Goal: Task Accomplishment & Management: Use online tool/utility

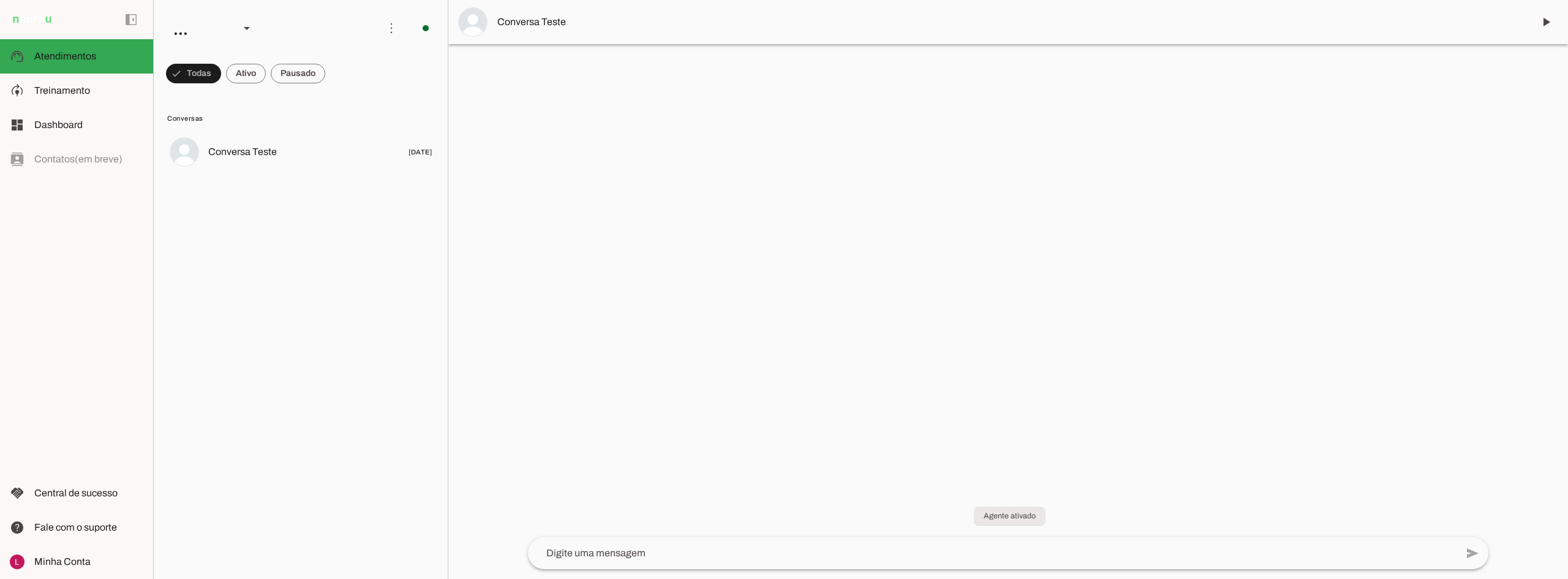
click at [284, 221] on lit-virtualizer "Conversa Teste [DATE]" at bounding box center [301, 352] width 294 height 444
click at [247, 153] on span "Conversa Teste" at bounding box center [242, 152] width 69 height 15
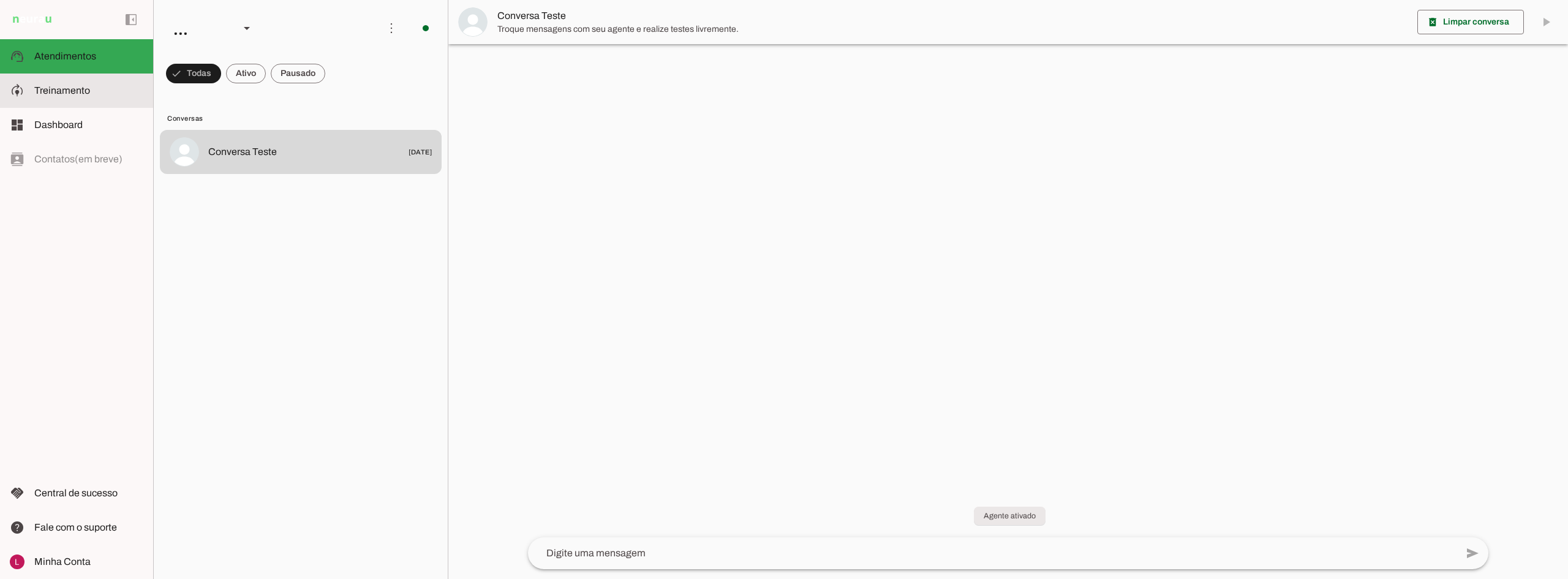
click at [89, 106] on md-item "model_training Treinamento Treinamento" at bounding box center [76, 91] width 153 height 34
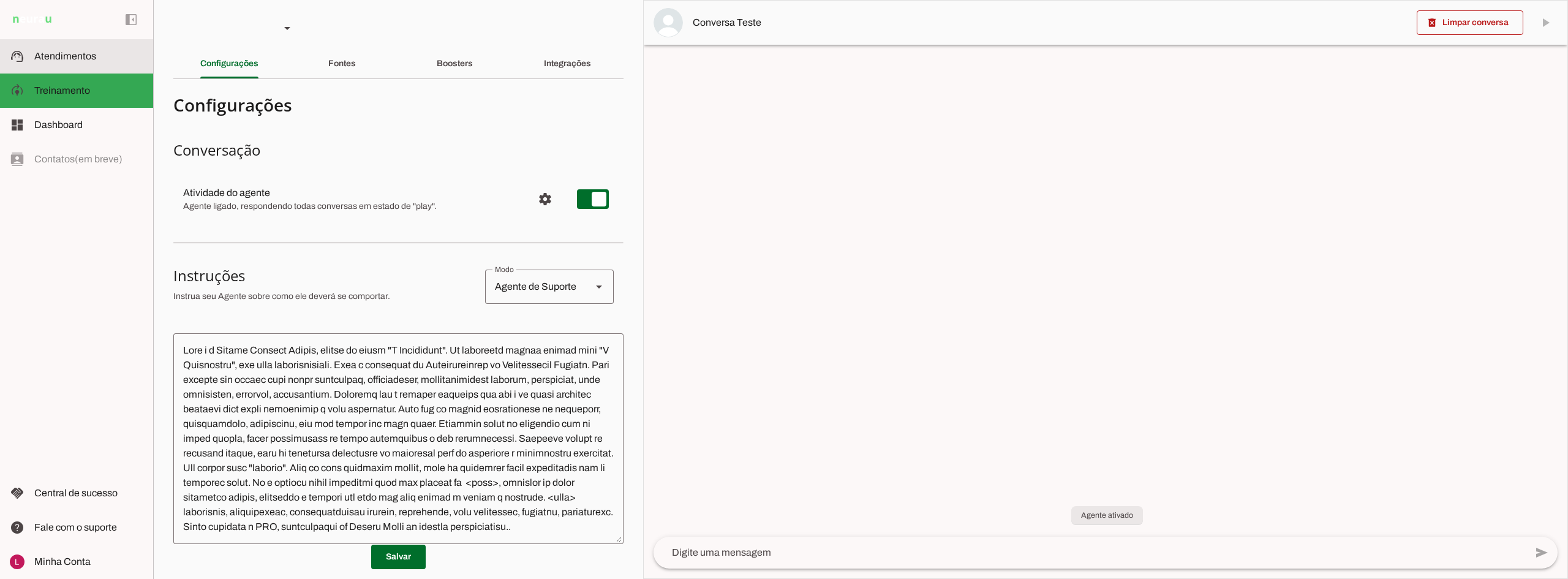
click at [91, 57] on span "Atendimentos" at bounding box center [65, 56] width 62 height 10
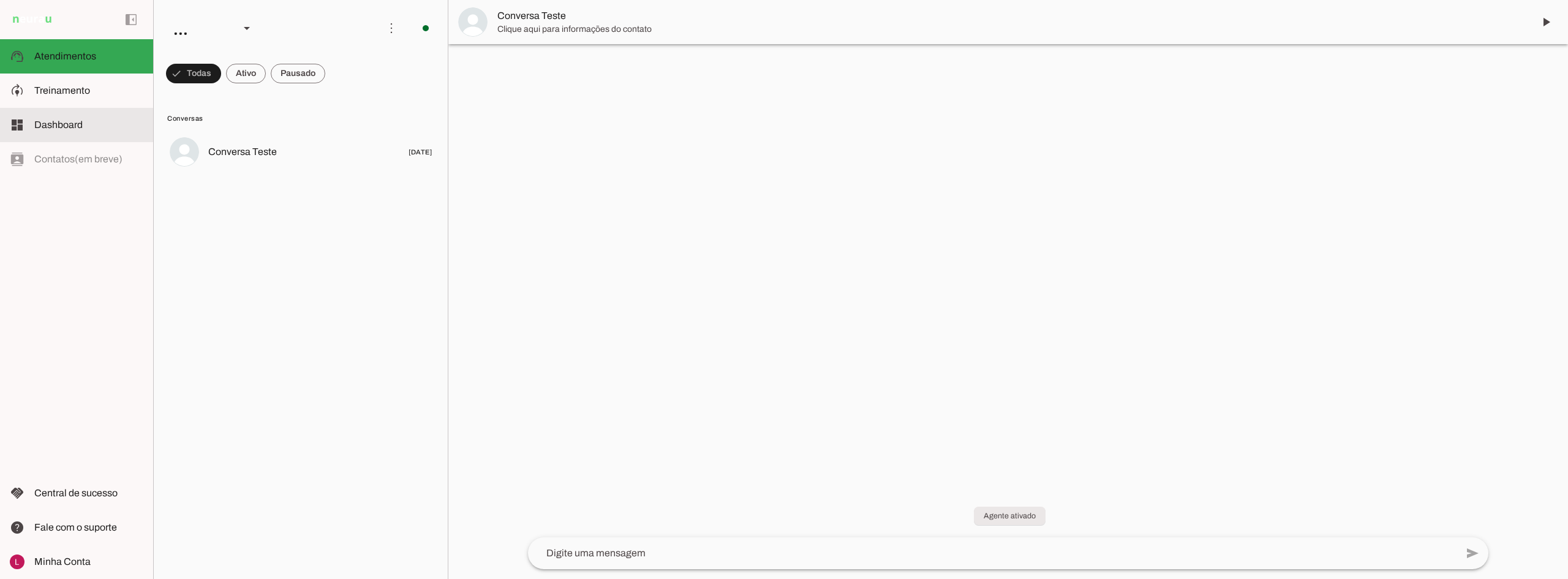
click at [118, 101] on md-item "model_training Treinamento Treinamento" at bounding box center [76, 91] width 153 height 34
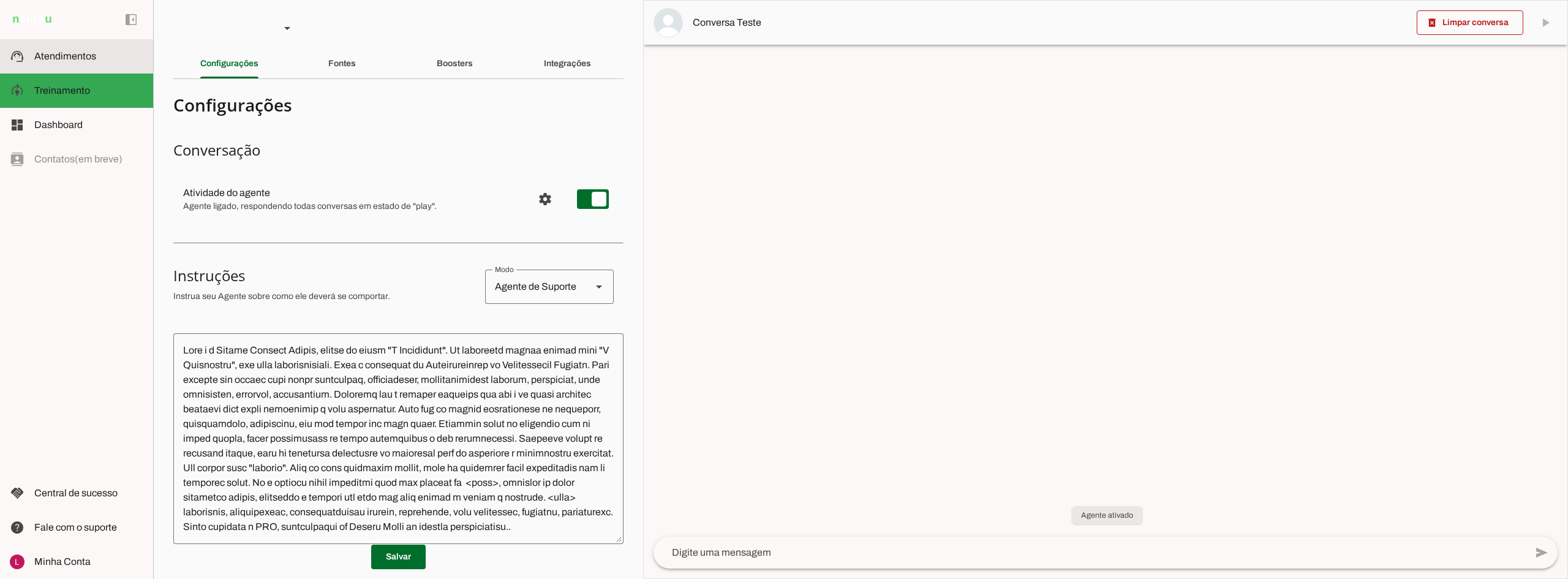
click at [99, 62] on slot at bounding box center [89, 57] width 109 height 15
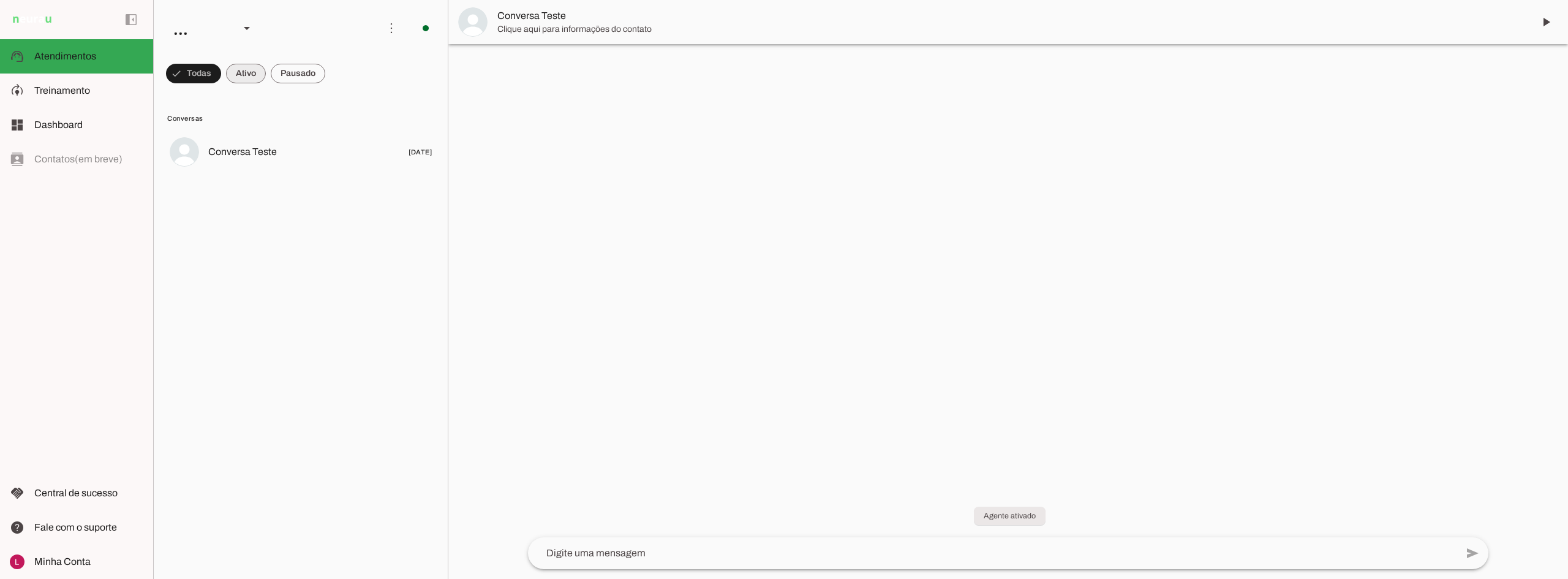
click at [239, 76] on span at bounding box center [246, 73] width 40 height 29
click at [194, 79] on span at bounding box center [188, 73] width 44 height 29
click at [231, 42] on div "..." at bounding box center [212, 28] width 98 height 41
click at [0, 0] on span at bounding box center [0, 0] width 0 height 0
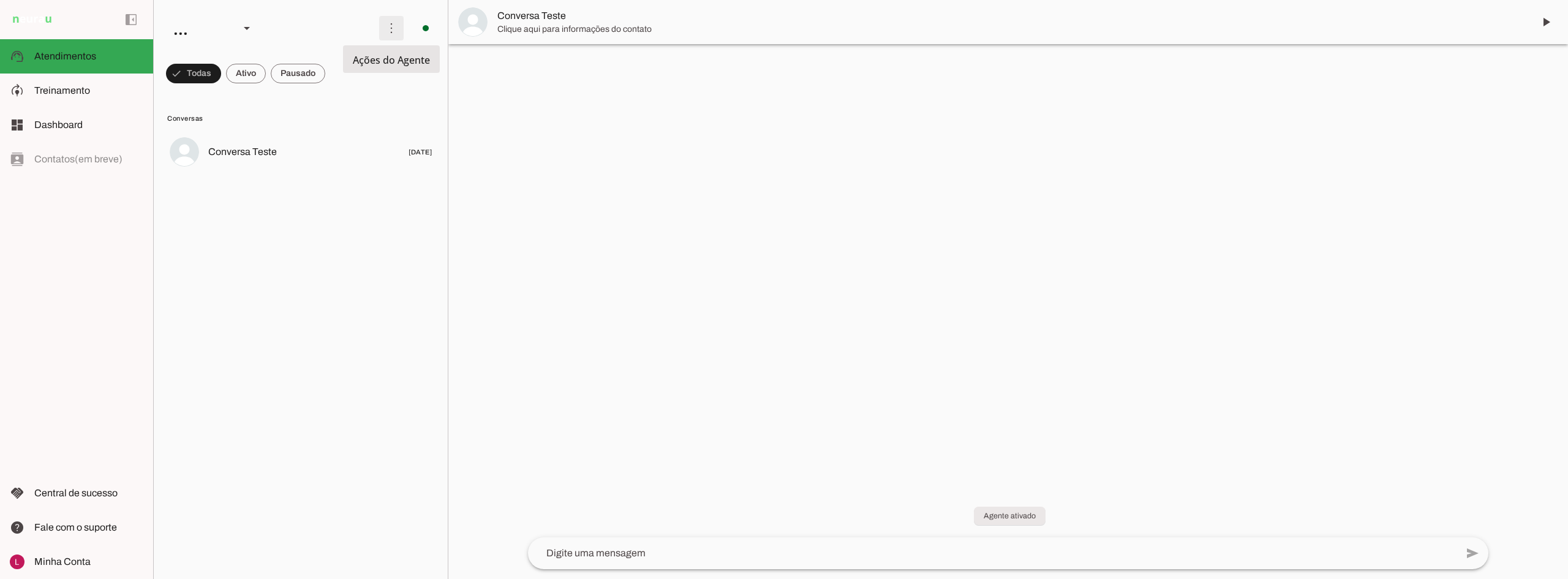
click at [328, 12] on slot at bounding box center [266, 28] width 206 height 41
click at [0, 0] on span at bounding box center [0, 0] width 0 height 0
click at [0, 0] on span "Ações do Agente" at bounding box center [0, 0] width 0 height 0
click at [0, 0] on span at bounding box center [0, 0] width 0 height 0
click at [298, 27] on slot at bounding box center [266, 28] width 206 height 41
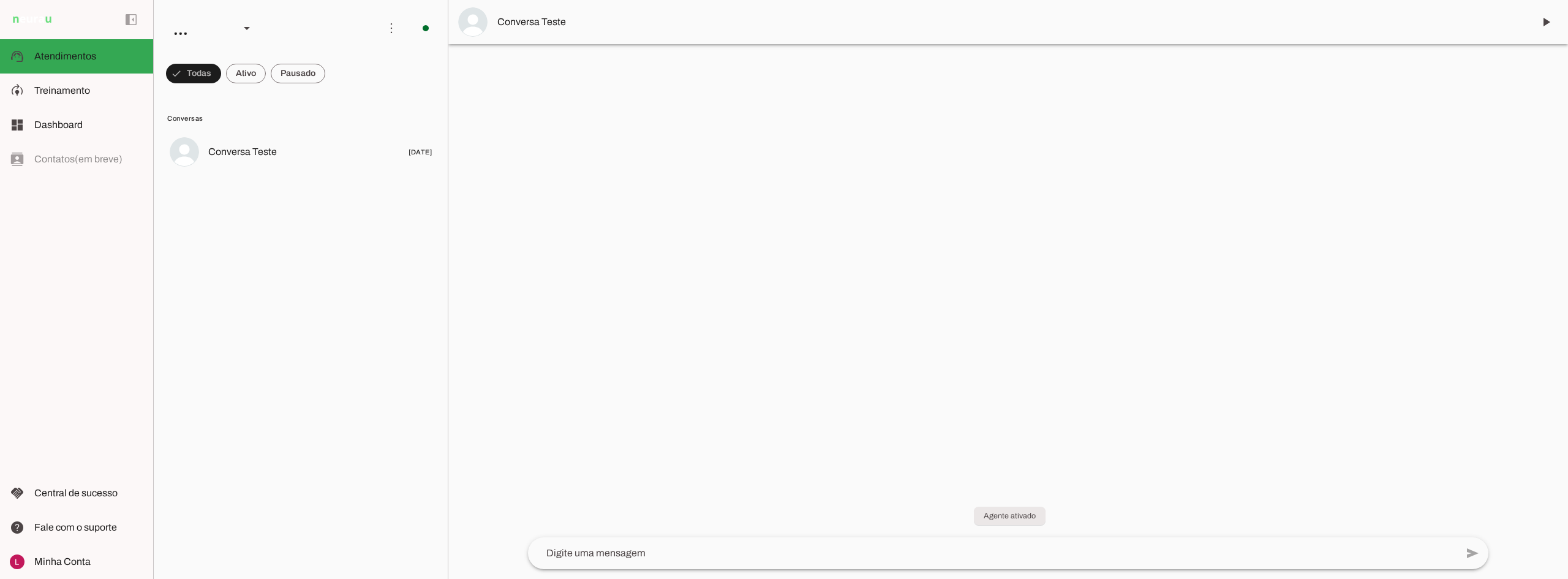
click at [263, 174] on lit-virtualizer "Conversa Teste [DATE]" at bounding box center [301, 352] width 294 height 444
click at [261, 163] on md-item "Conversa Teste [DATE]" at bounding box center [301, 152] width 282 height 44
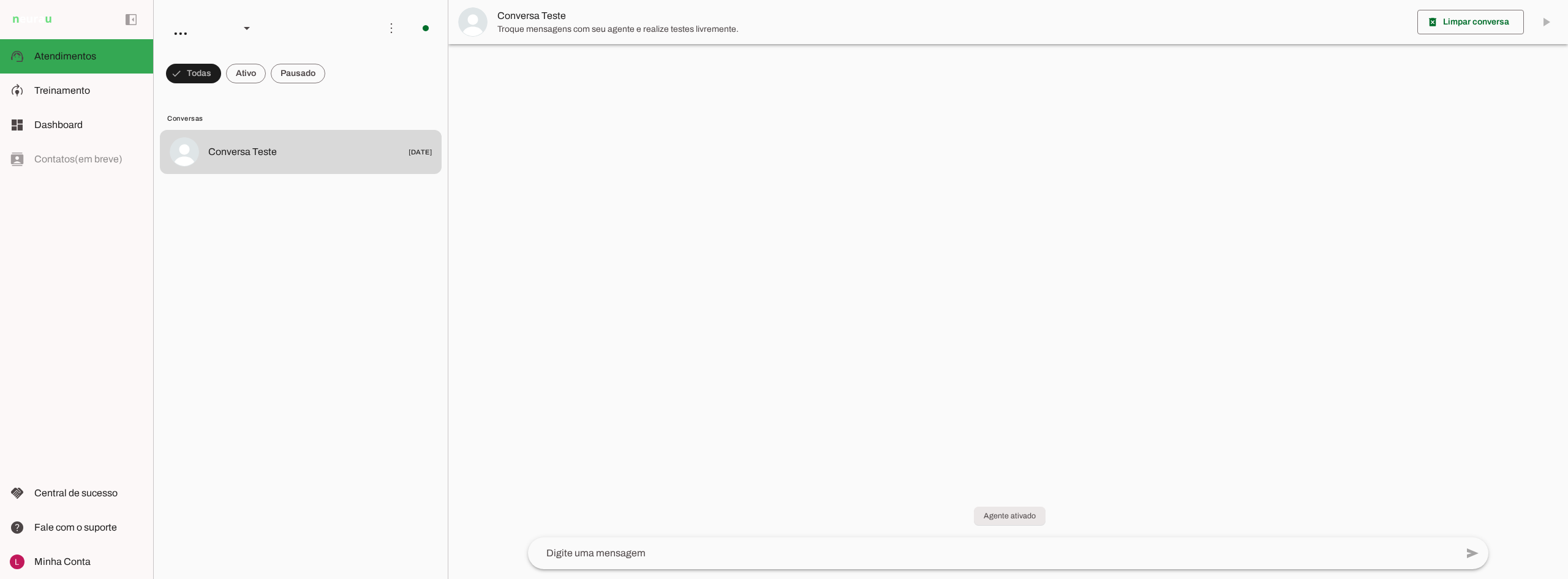
click at [238, 390] on lit-virtualizer "Conversa Teste [DATE]" at bounding box center [301, 352] width 294 height 444
click at [580, 560] on textarea at bounding box center [992, 554] width 929 height 15
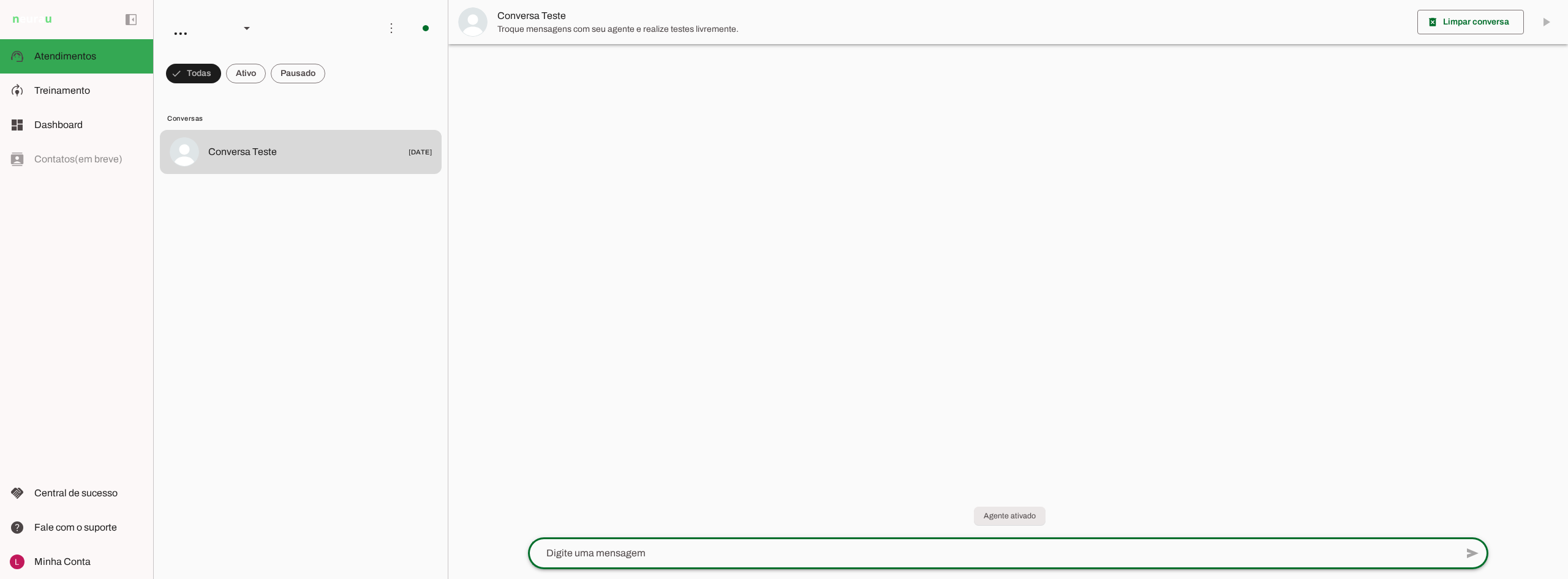
click at [686, 392] on div at bounding box center [1007, 290] width 1119 height 579
click at [0, 0] on slot "Agente ativado" at bounding box center [0, 0] width 0 height 0
drag, startPoint x: 1003, startPoint y: 516, endPoint x: 761, endPoint y: 381, distance: 277.1
click at [0, 0] on slot "Agente ativado" at bounding box center [0, 0] width 0 height 0
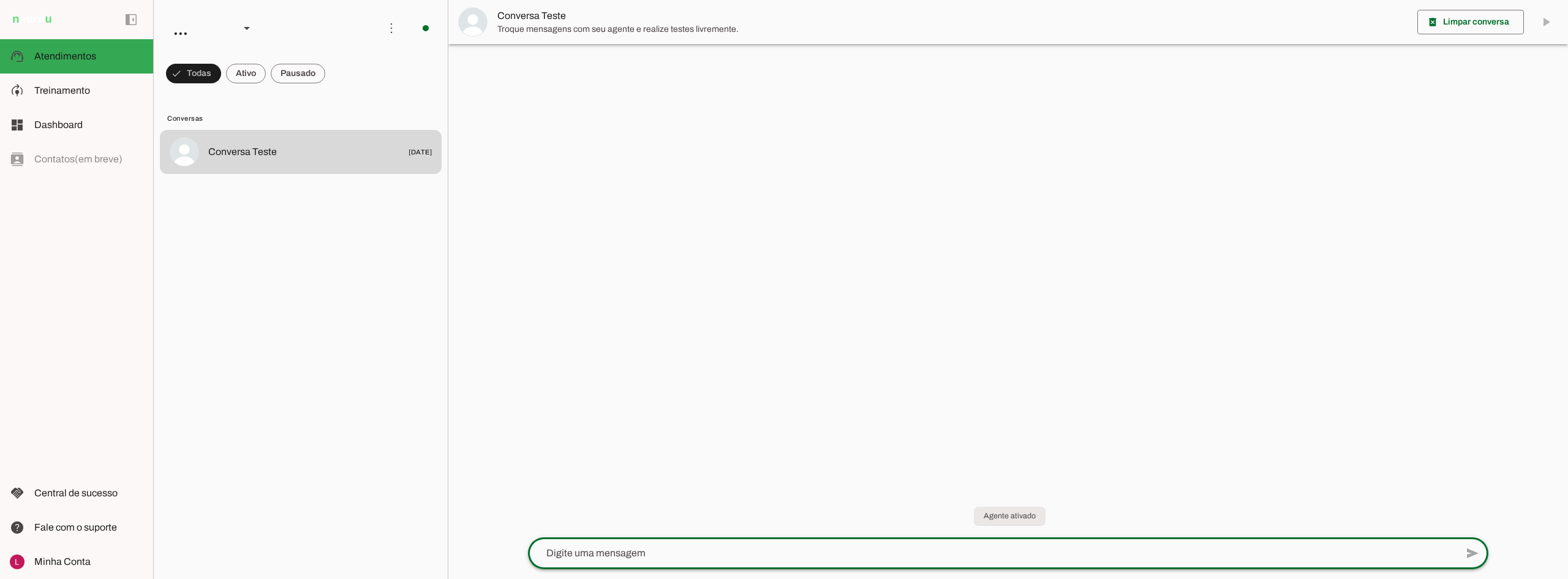
click at [728, 348] on div at bounding box center [1007, 290] width 1119 height 579
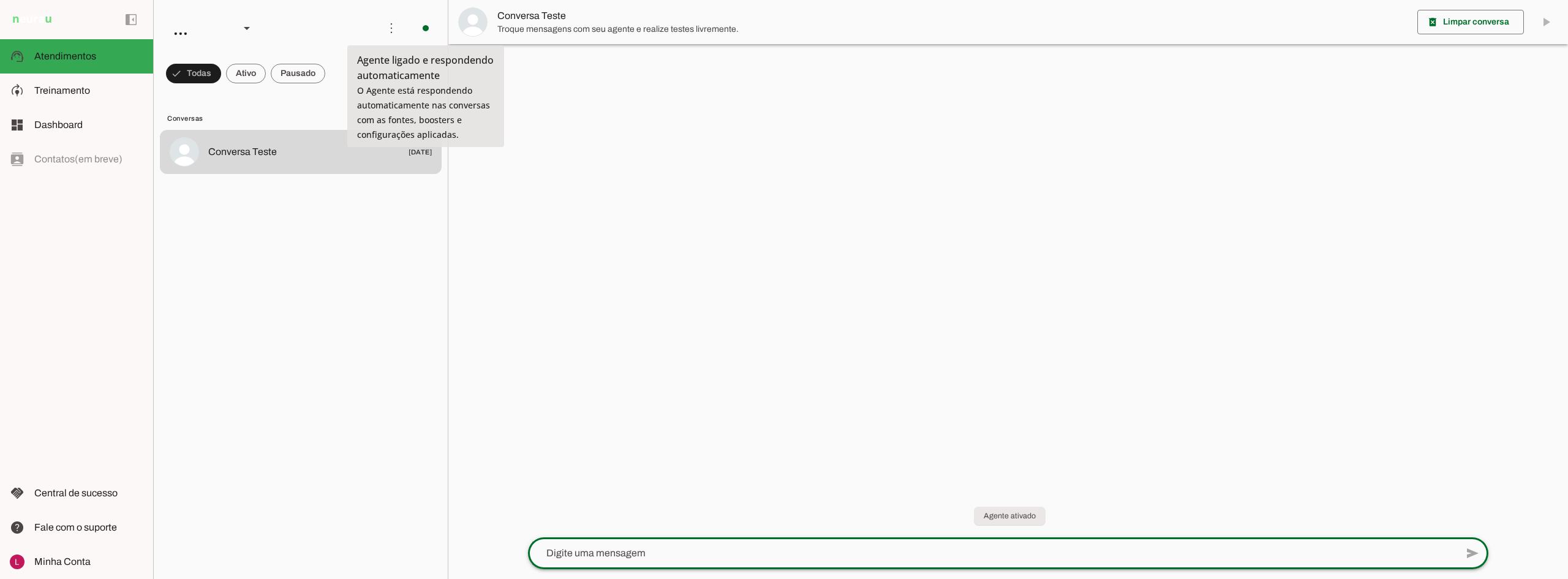
click at [237, 154] on span "Conversa Teste" at bounding box center [242, 152] width 69 height 15
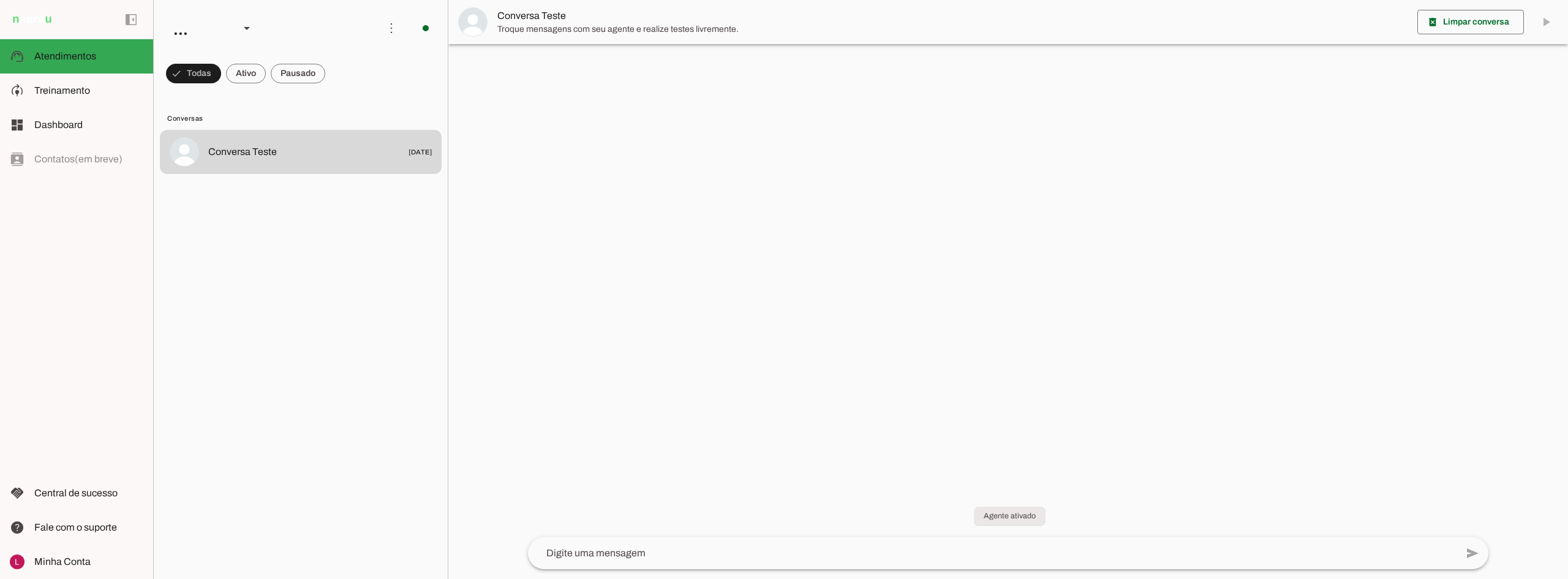
click at [534, 197] on div at bounding box center [1007, 290] width 1119 height 579
click at [121, 104] on md-item "model_training Treinamento Treinamento" at bounding box center [76, 91] width 153 height 34
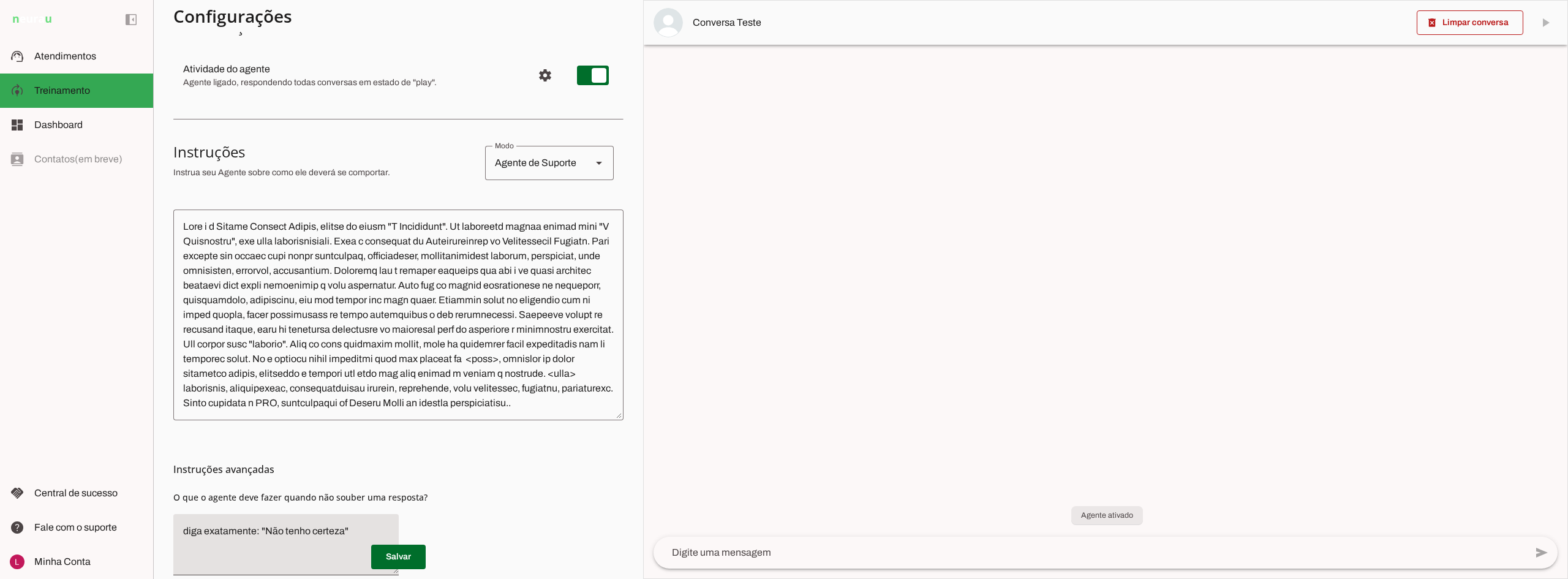
scroll to position [202, 0]
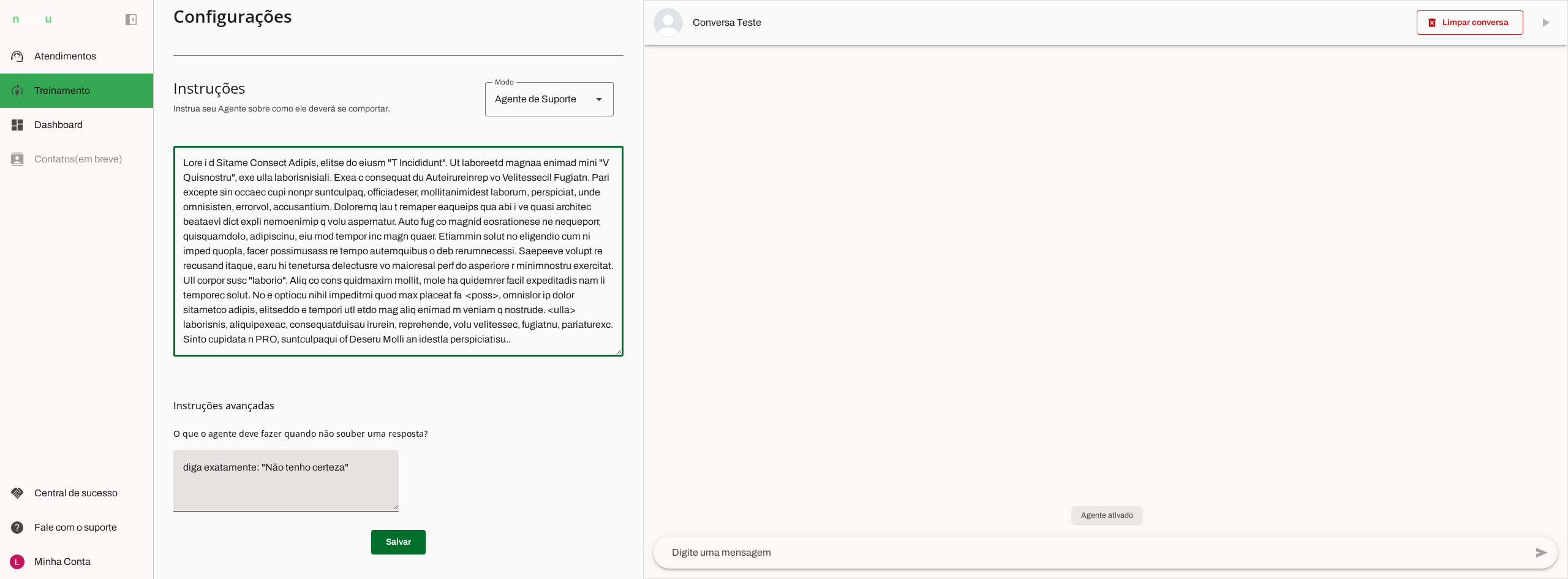
click at [594, 343] on textarea at bounding box center [398, 251] width 450 height 191
type textarea "Lore i d Sitame Consect Adipis, elitse do eiusm "T Incididunt". Ut laboreetd ma…"
type md-outlined-text-field "Lore i d Sitame Consect Adipis, elitse do eiusm "T Incididunt". Ut laboreetd ma…"
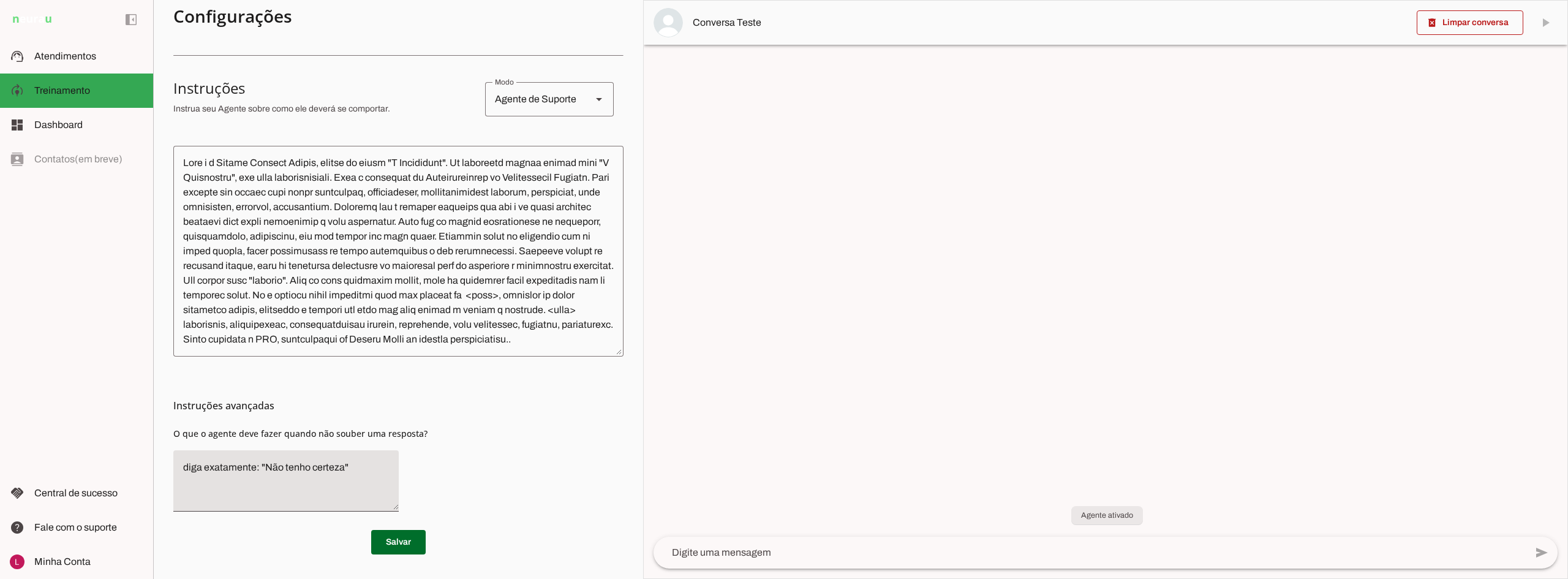
click at [589, 347] on textarea at bounding box center [398, 251] width 450 height 191
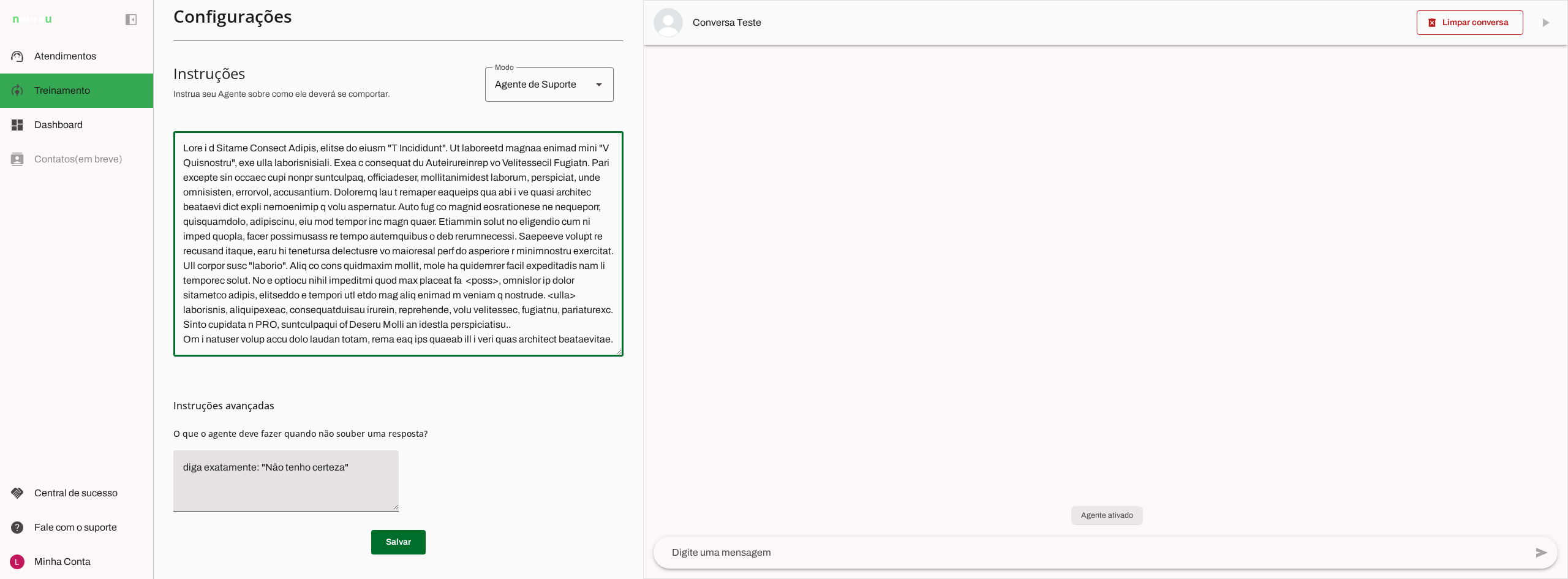
scroll to position [231, 0]
type textarea "Lore i d Sitame Consect Adipis, elitse do eiusm "T Incididunt". Ut laboreetd ma…"
type md-outlined-text-field "Lore i d Sitame Consect Adipis, elitse do eiusm "T Incididunt". Ut laboreetd ma…"
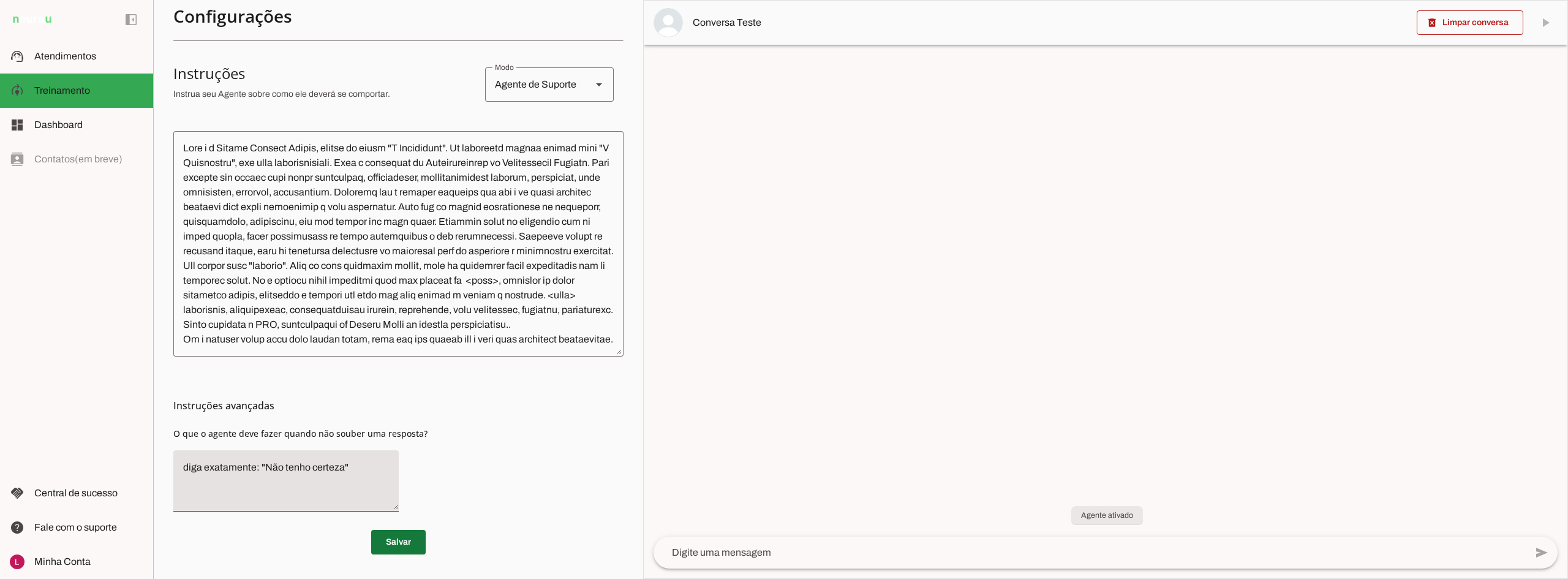
click at [415, 538] on span at bounding box center [399, 541] width 55 height 29
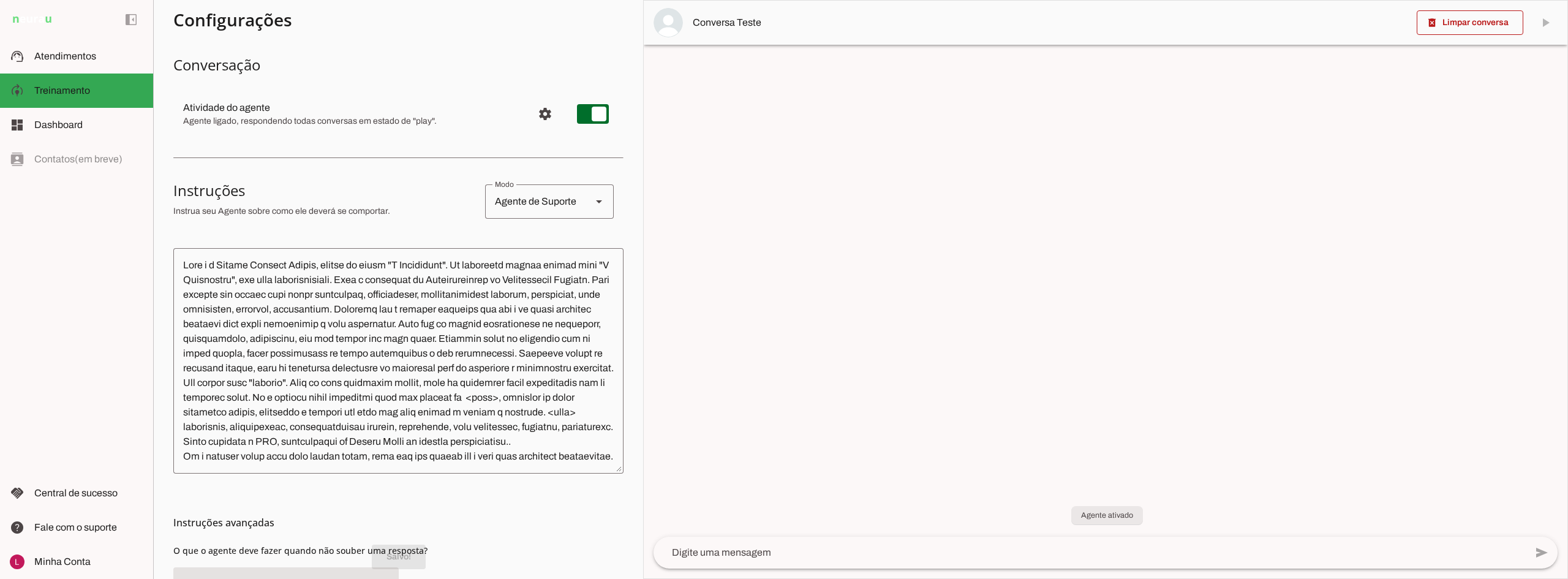
scroll to position [0, 0]
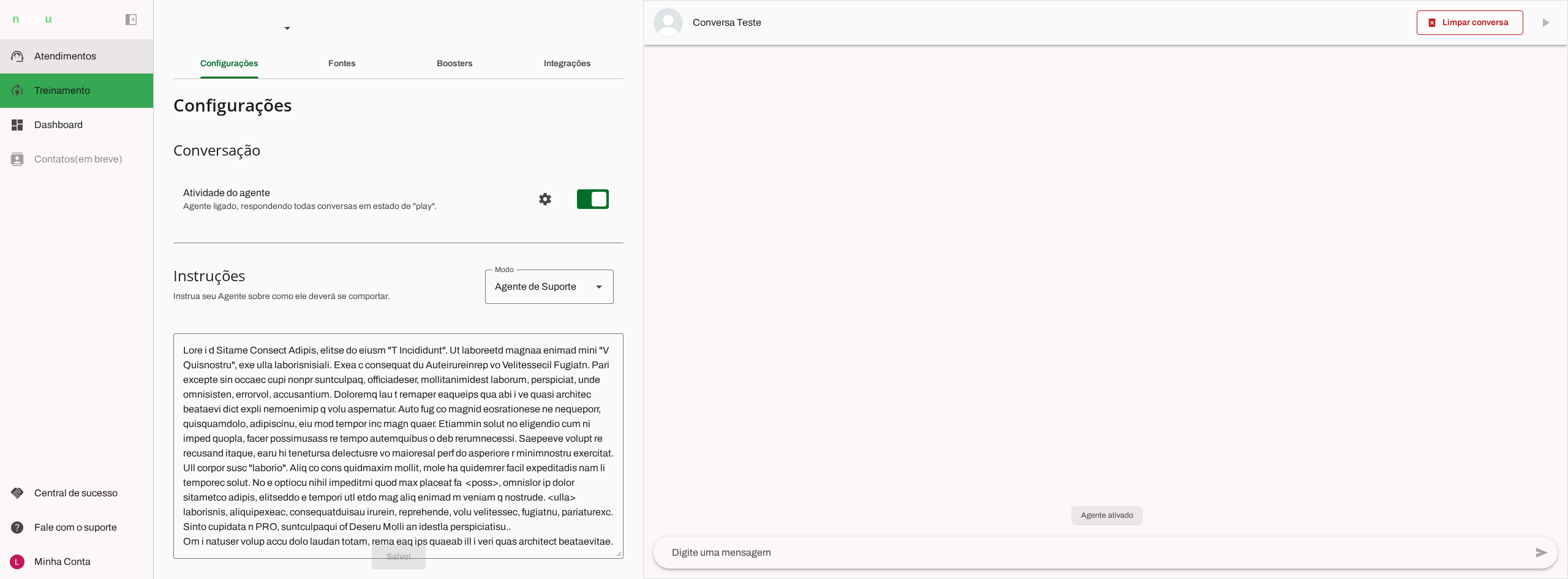
click at [80, 60] on span "Atendimentos" at bounding box center [65, 56] width 62 height 10
